Goal: Communication & Community: Ask a question

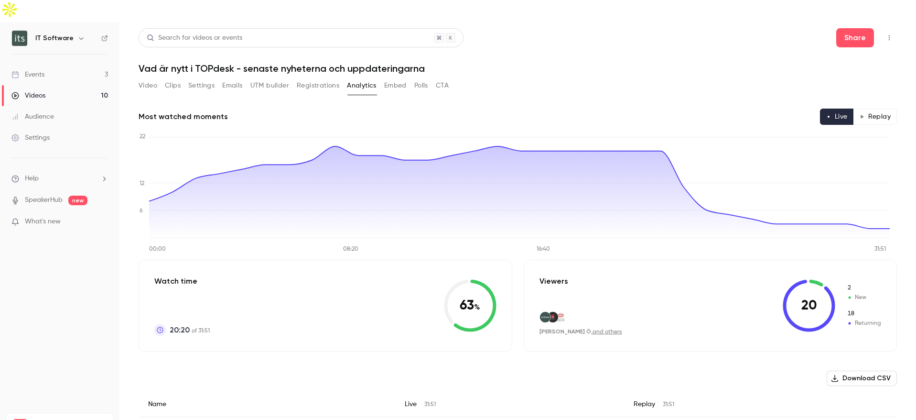
click at [35, 70] on div "Events" at bounding box center [27, 75] width 33 height 10
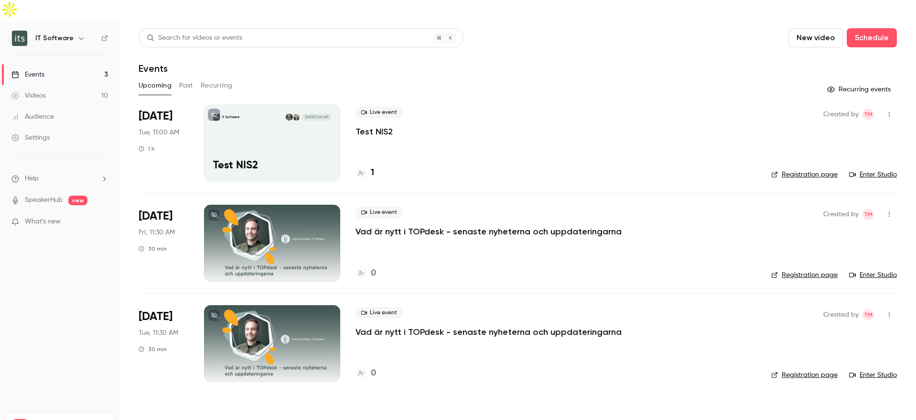
click at [184, 78] on button "Past" at bounding box center [186, 85] width 14 height 15
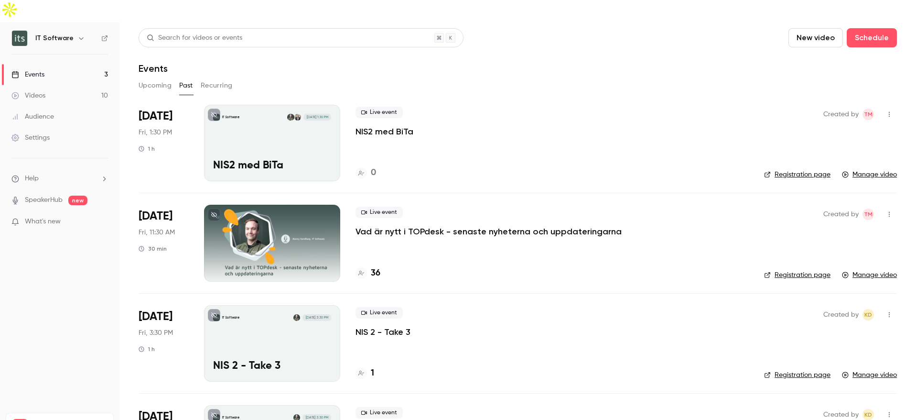
click at [860, 170] on link "Manage video" at bounding box center [869, 175] width 55 height 10
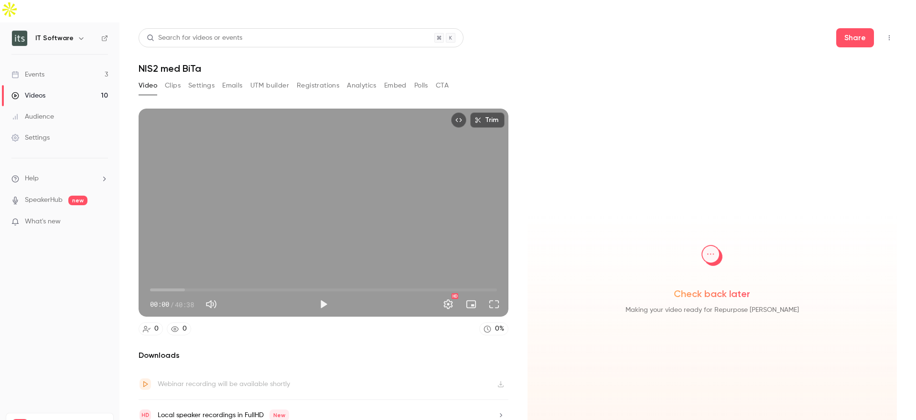
click at [888, 30] on button "Top Bar Actions" at bounding box center [889, 37] width 15 height 15
click at [580, 54] on div at bounding box center [458, 210] width 916 height 420
click at [174, 78] on button "Clips" at bounding box center [173, 85] width 16 height 15
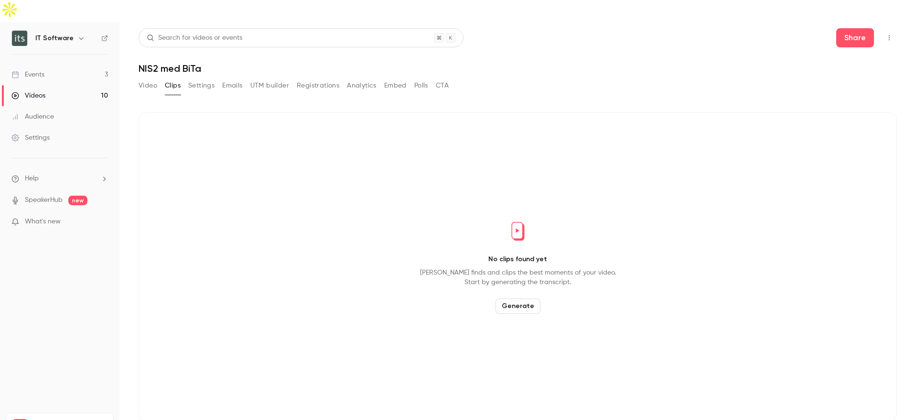
click at [202, 78] on button "Settings" at bounding box center [201, 85] width 26 height 15
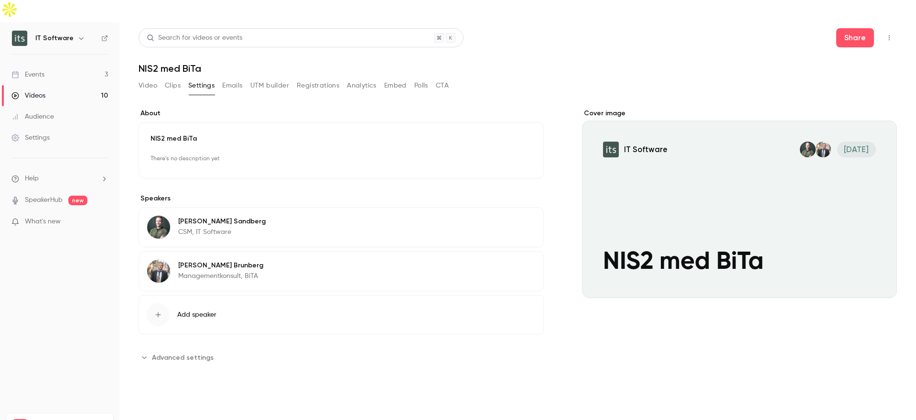
click at [241, 78] on button "Emails" at bounding box center [232, 85] width 20 height 15
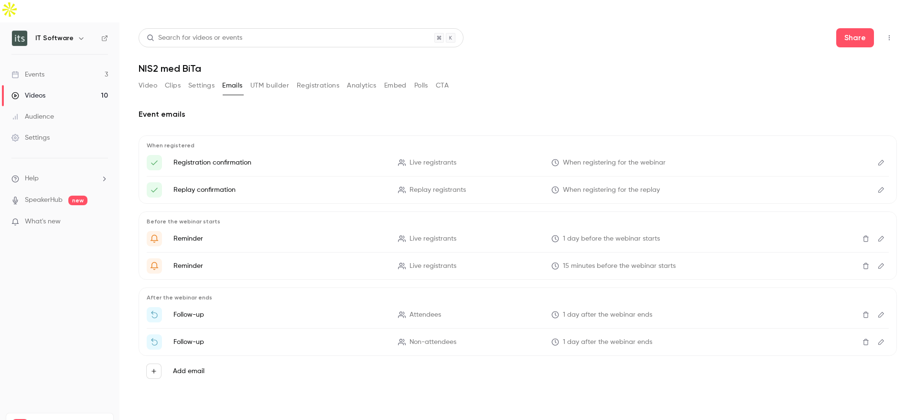
click at [269, 78] on button "UTM builder" at bounding box center [269, 85] width 39 height 15
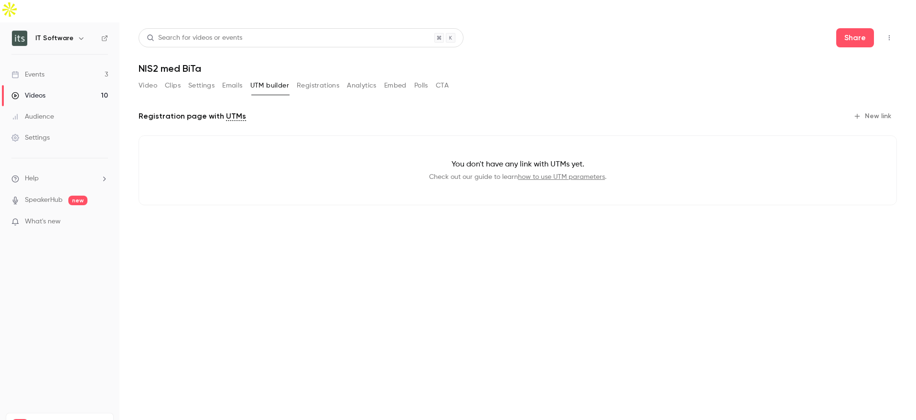
click at [311, 78] on button "Registrations" at bounding box center [318, 85] width 43 height 15
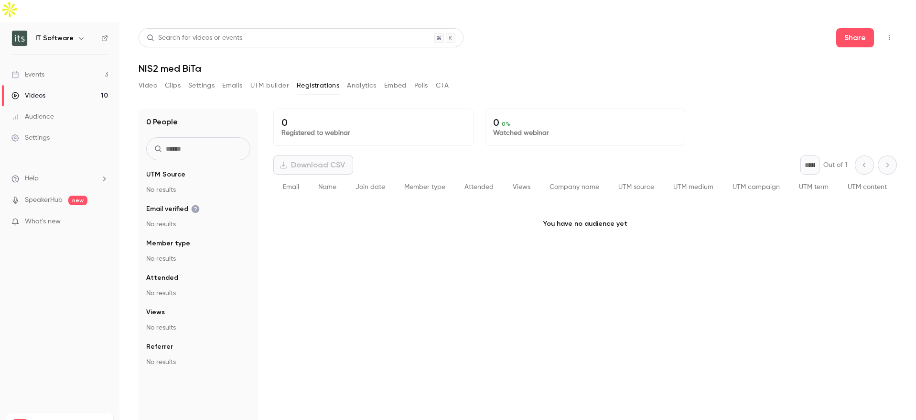
click at [381, 78] on div "Video Clips Settings Emails UTM builder Registrations Analytics Embed Polls CTA" at bounding box center [294, 85] width 310 height 15
click at [370, 78] on button "Analytics" at bounding box center [362, 85] width 30 height 15
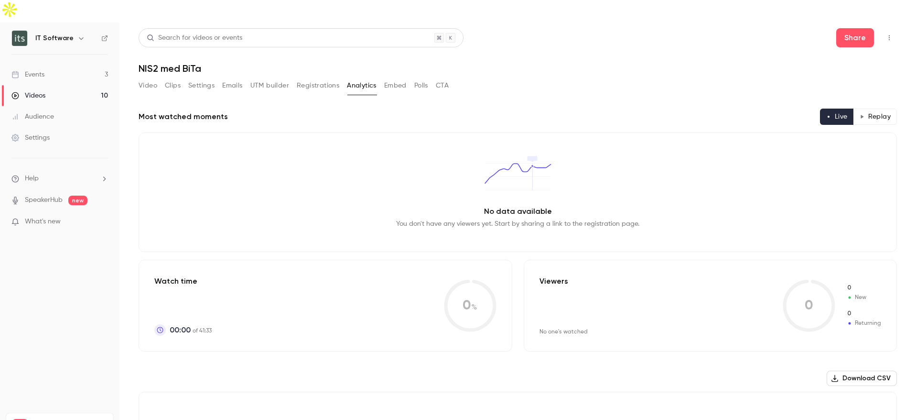
click at [389, 78] on button "Embed" at bounding box center [395, 85] width 22 height 15
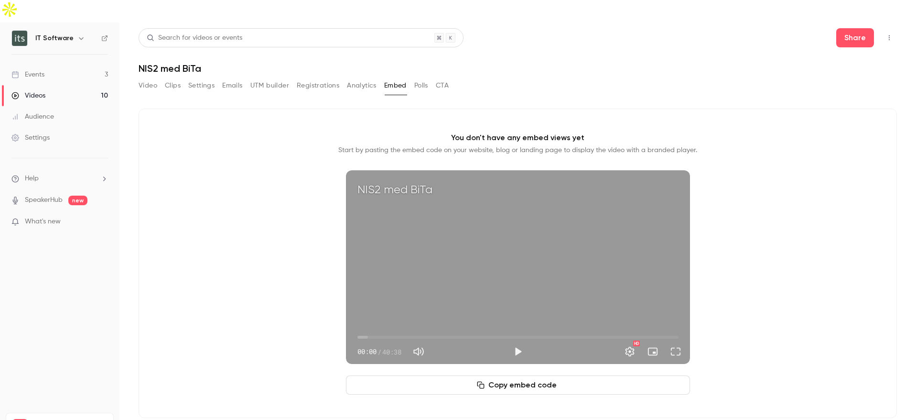
click at [422, 78] on button "Polls" at bounding box center [421, 85] width 14 height 15
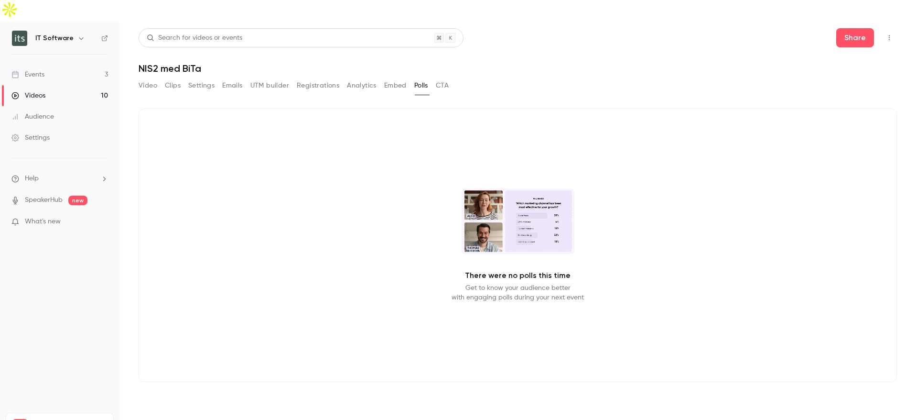
click at [28, 70] on div "Events" at bounding box center [27, 75] width 33 height 10
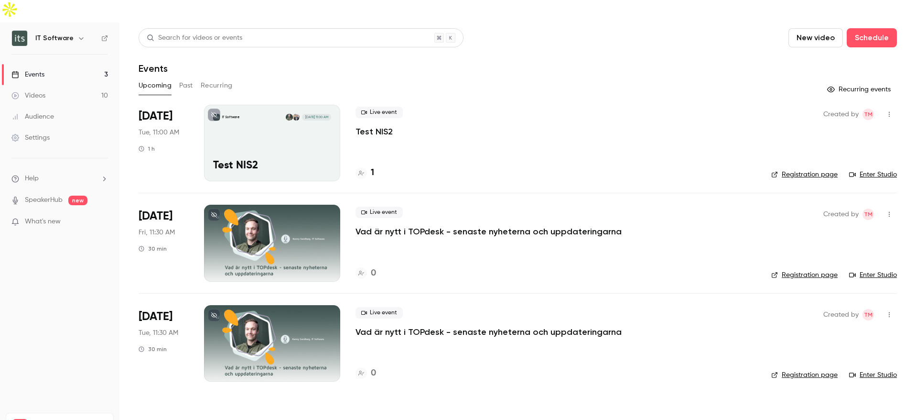
click at [875, 82] on button "Recurring events" at bounding box center [860, 89] width 74 height 15
click at [834, 86] on icon "button" at bounding box center [832, 90] width 8 height 8
click at [40, 91] on div "Videos" at bounding box center [28, 96] width 34 height 10
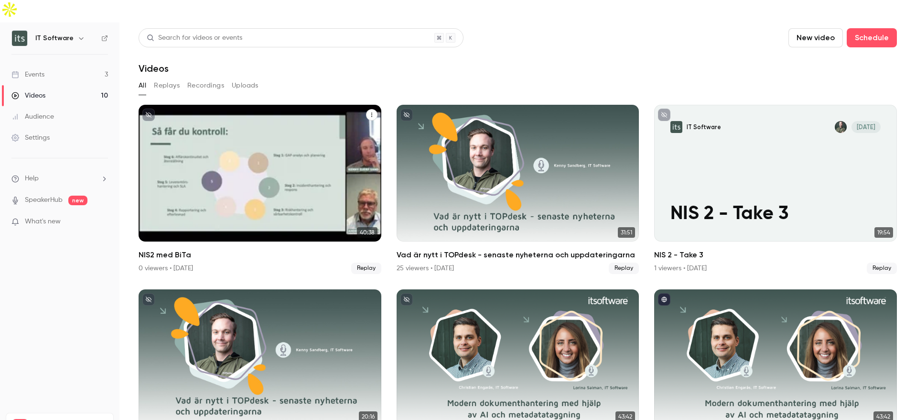
click at [310, 203] on p "NIS2 med BiTa" at bounding box center [260, 214] width 210 height 22
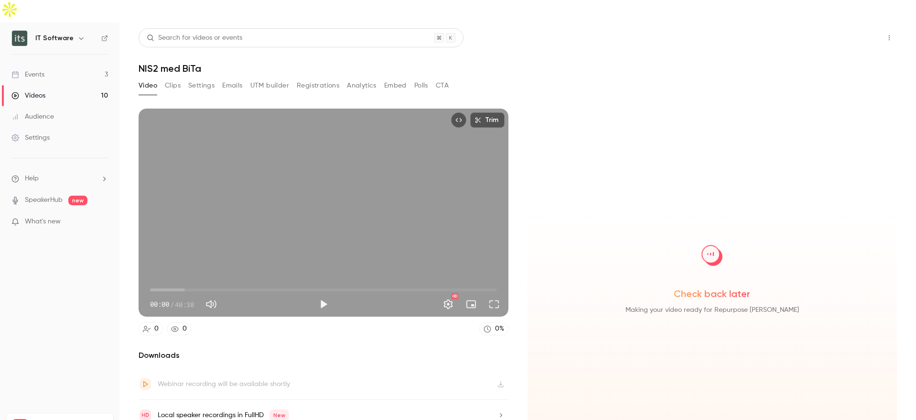
click at [850, 28] on button "Share" at bounding box center [856, 37] width 38 height 19
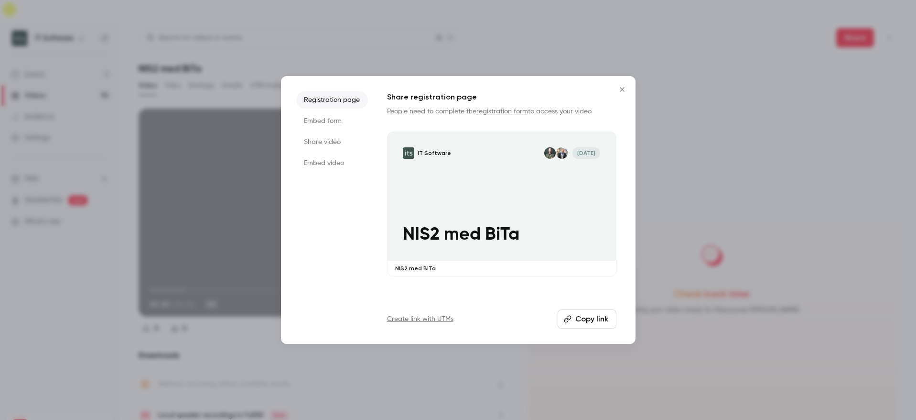
click at [599, 322] on button "Copy link" at bounding box center [587, 318] width 59 height 19
click at [315, 141] on li "Share video" at bounding box center [332, 141] width 72 height 17
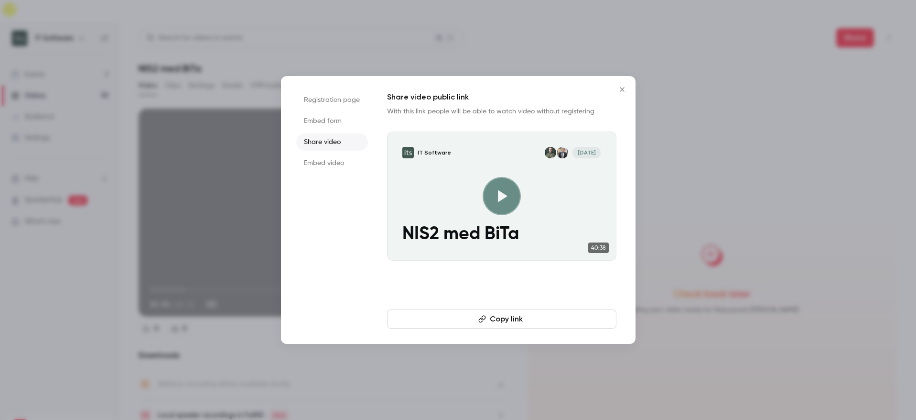
click at [329, 163] on li "Embed video" at bounding box center [332, 162] width 72 height 17
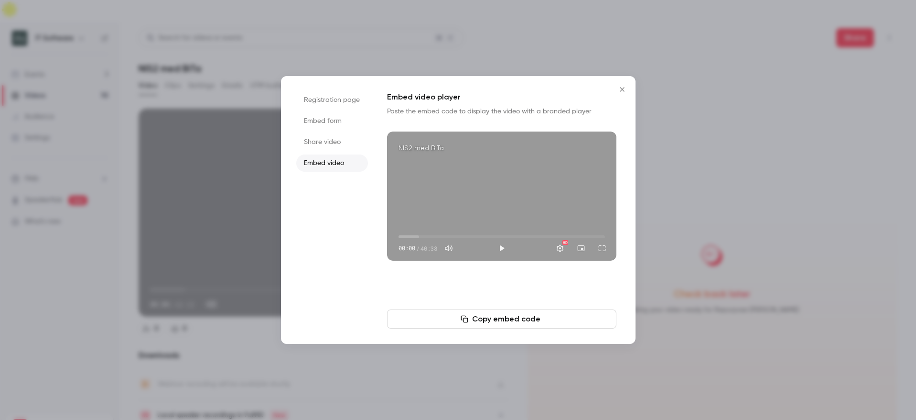
click at [326, 123] on li "Embed form" at bounding box center [332, 120] width 72 height 17
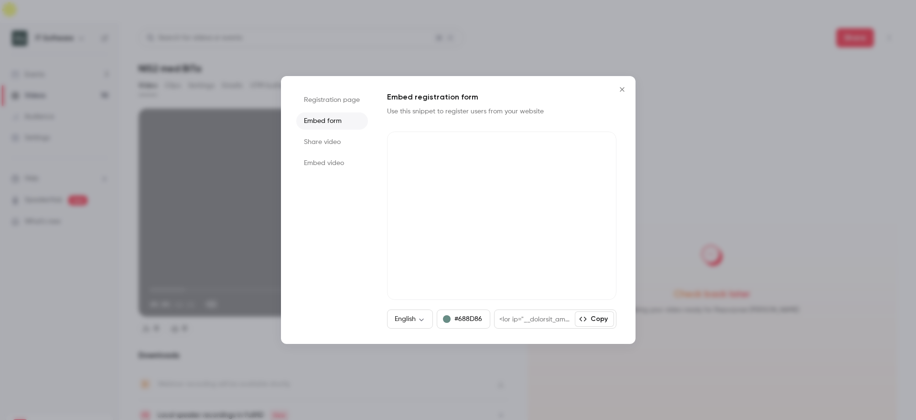
click at [325, 141] on li "Share video" at bounding box center [332, 141] width 72 height 17
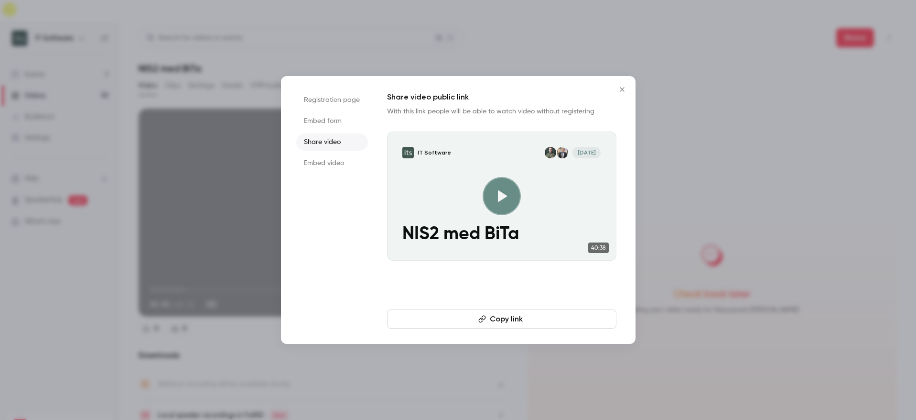
click at [621, 88] on icon "Close" at bounding box center [622, 89] width 4 height 4
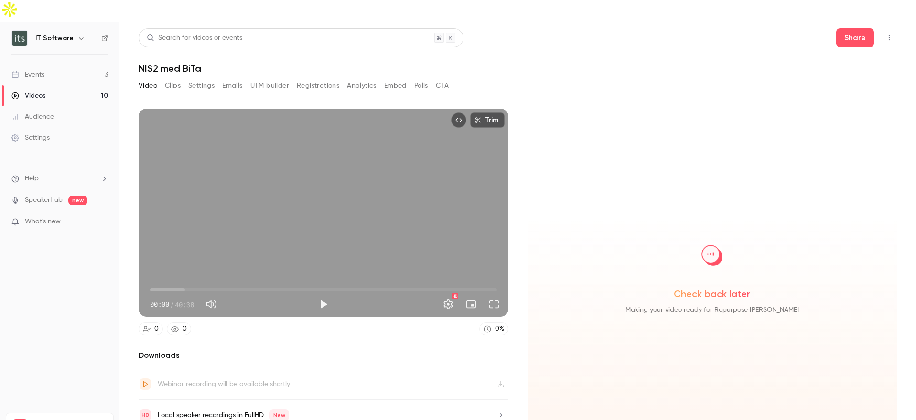
click at [33, 70] on div "Events" at bounding box center [27, 75] width 33 height 10
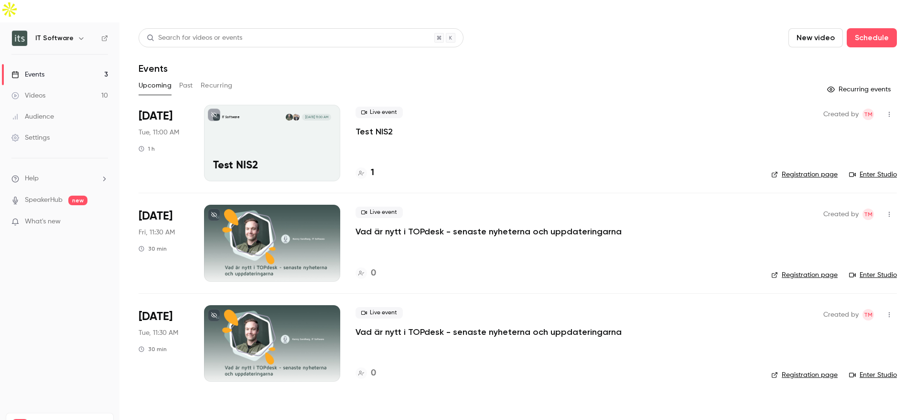
click at [28, 174] on span "Help" at bounding box center [32, 179] width 14 height 10
click at [156, 166] on link "Help center" at bounding box center [176, 174] width 105 height 25
click at [35, 174] on span "Help" at bounding box center [32, 179] width 14 height 10
click at [164, 144] on link "Talk to [GEOGRAPHIC_DATA]" at bounding box center [176, 145] width 105 height 25
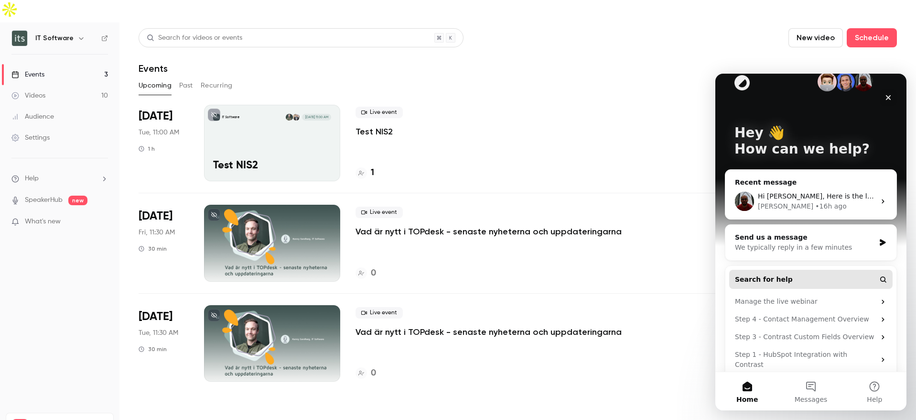
scroll to position [18, 0]
click at [824, 243] on div "We typically reply in a few minutes" at bounding box center [805, 246] width 140 height 10
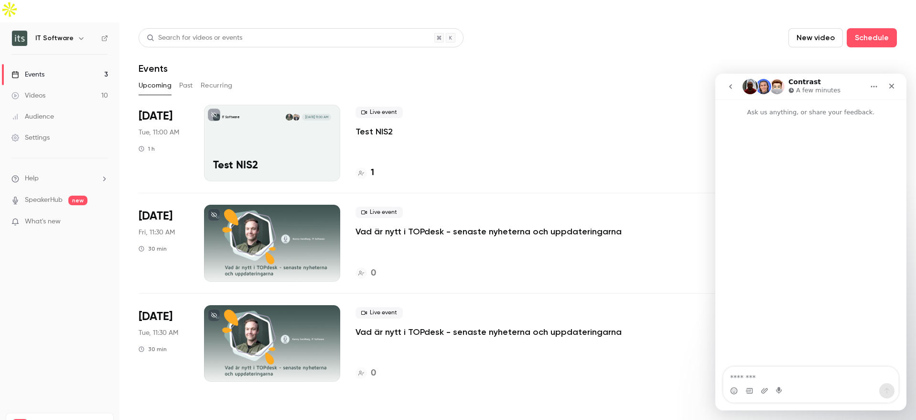
scroll to position [0, 0]
type textarea "**********"
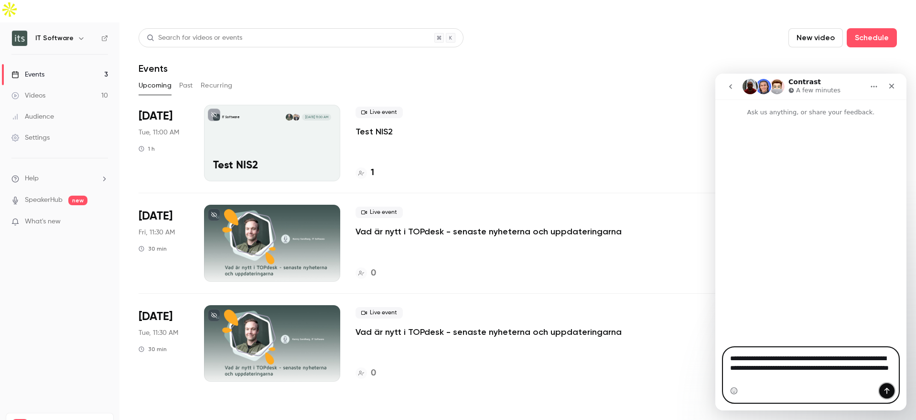
click at [885, 388] on icon "Send a message…" at bounding box center [887, 391] width 8 height 8
